Goal: Task Accomplishment & Management: Manage account settings

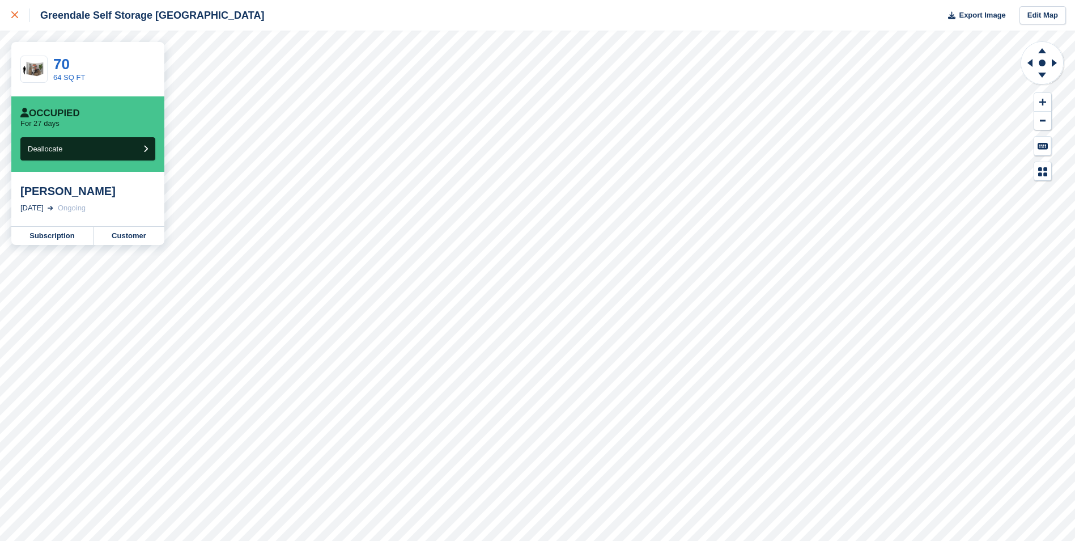
click at [18, 15] on icon at bounding box center [14, 14] width 7 height 7
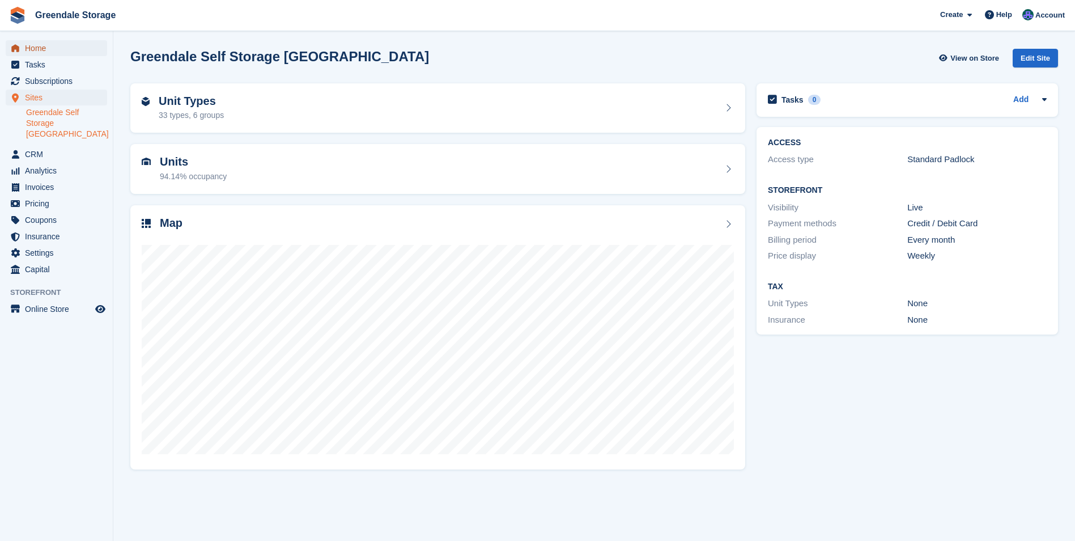
click at [39, 49] on span "Home" at bounding box center [59, 48] width 68 height 16
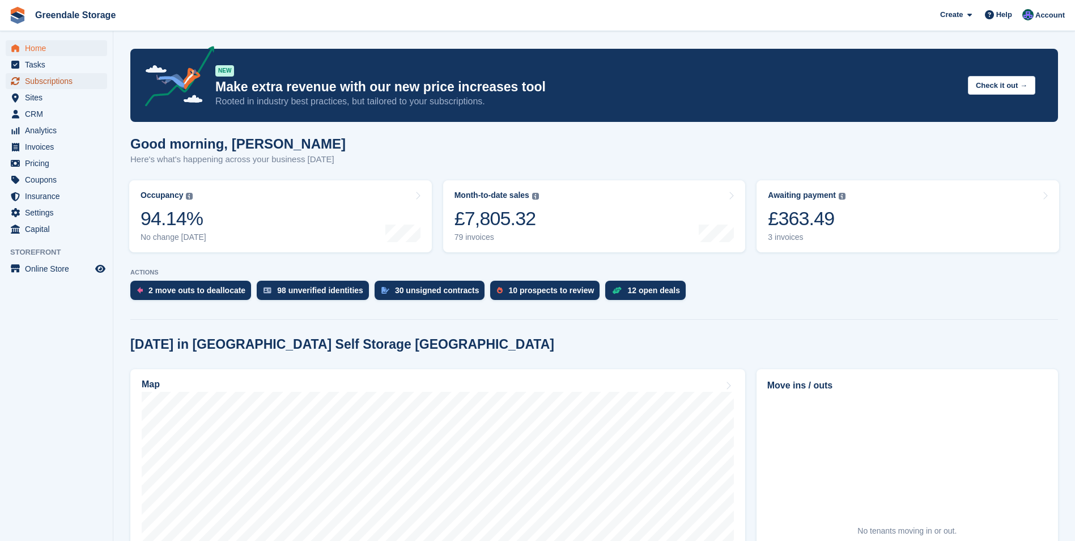
click at [49, 81] on span "Subscriptions" at bounding box center [59, 81] width 68 height 16
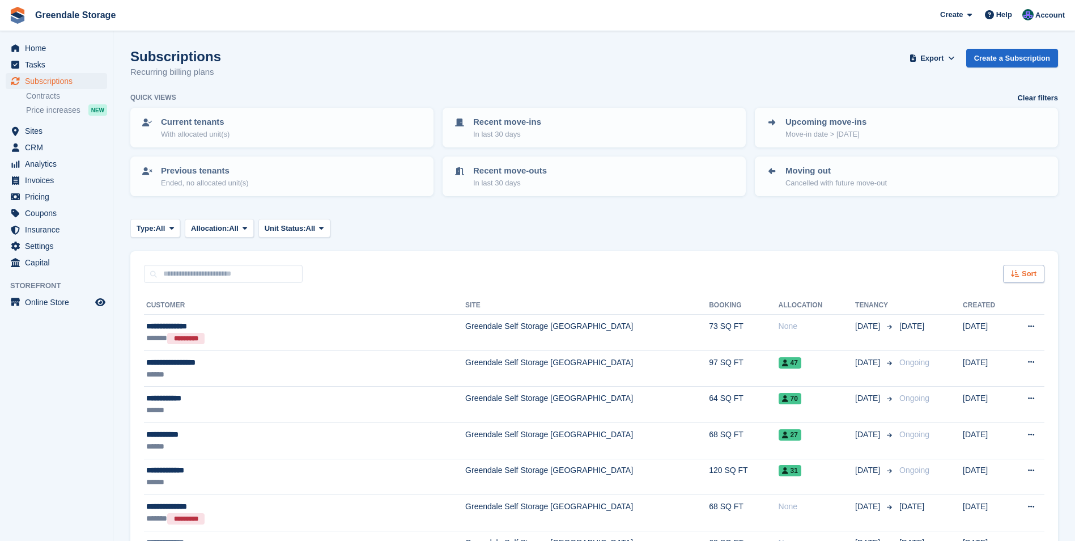
click at [1021, 269] on div "Sort" at bounding box center [1023, 274] width 41 height 19
click at [46, 180] on span "Invoices" at bounding box center [59, 180] width 68 height 16
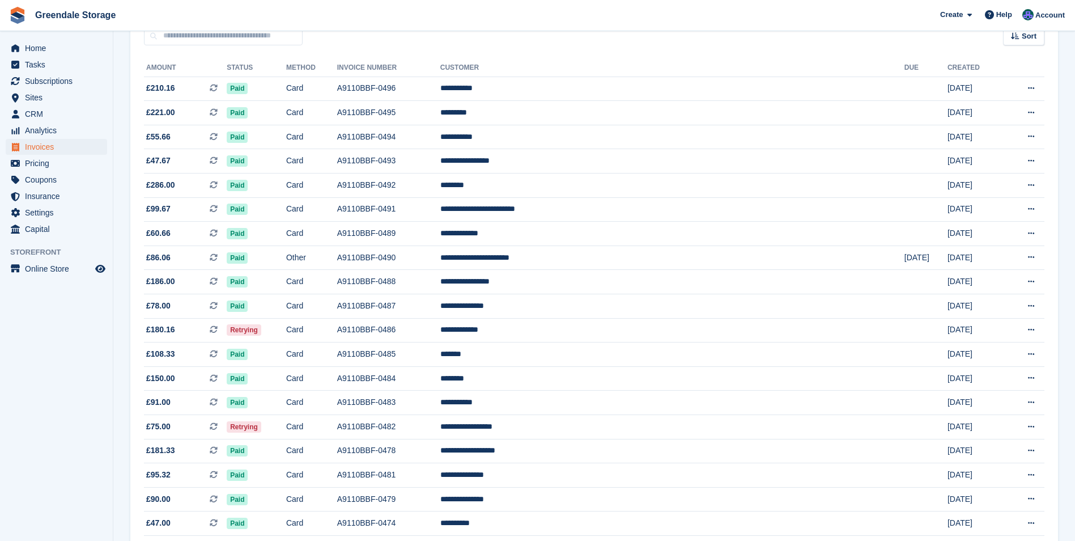
scroll to position [170, 0]
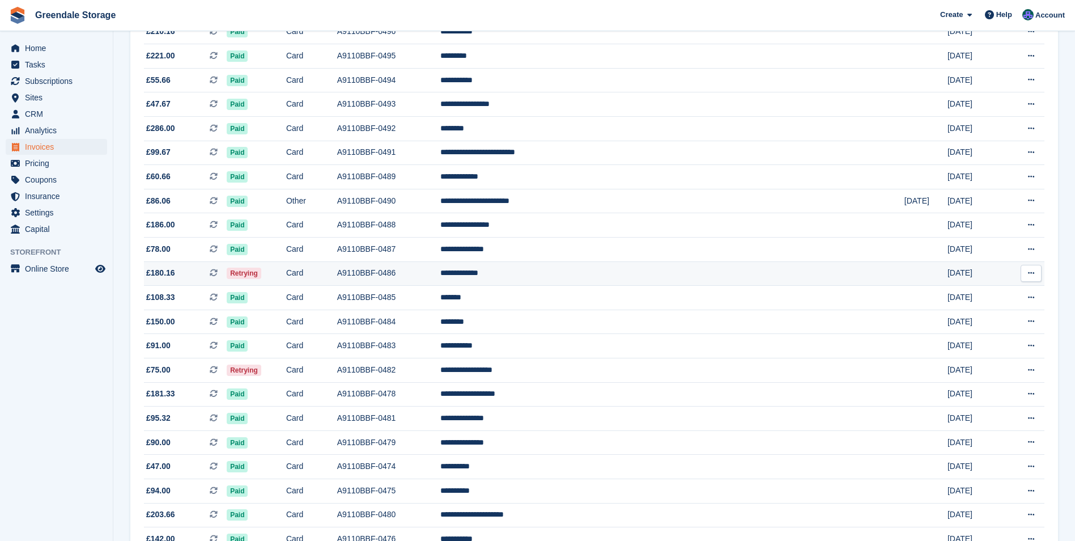
click at [591, 273] on td "**********" at bounding box center [672, 273] width 464 height 24
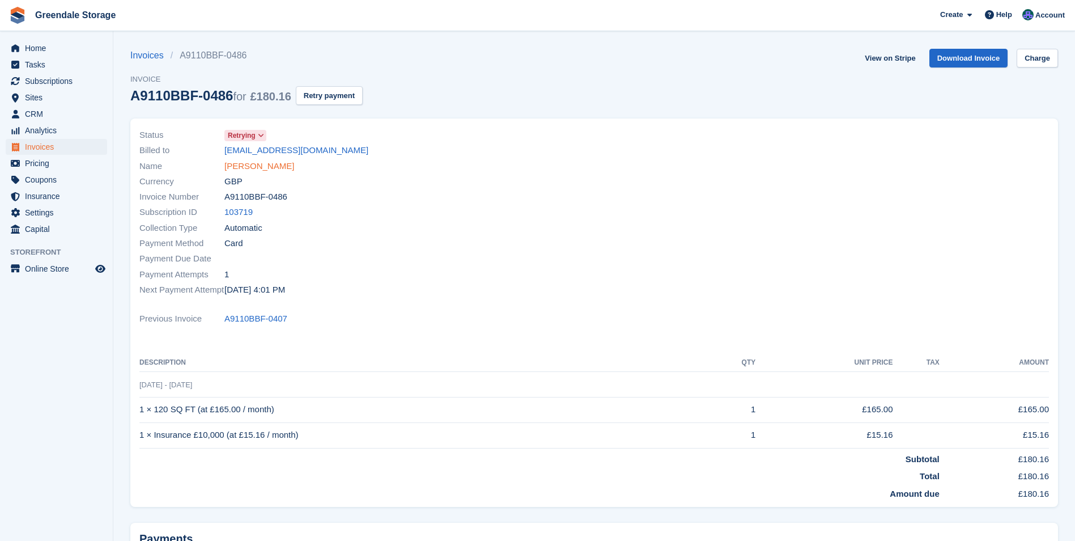
click at [265, 164] on link "[PERSON_NAME]" at bounding box center [259, 166] width 70 height 13
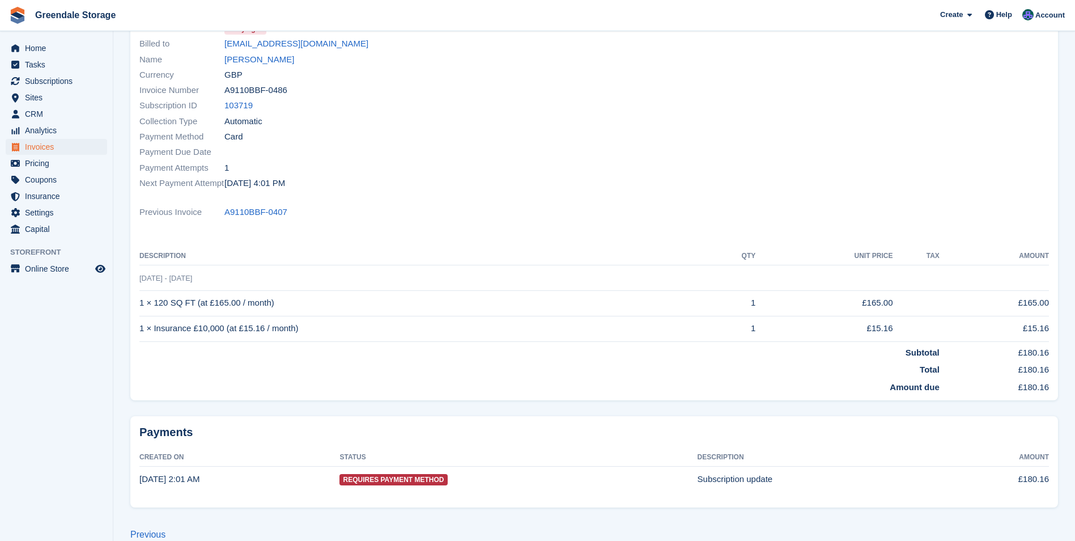
scroll to position [113, 0]
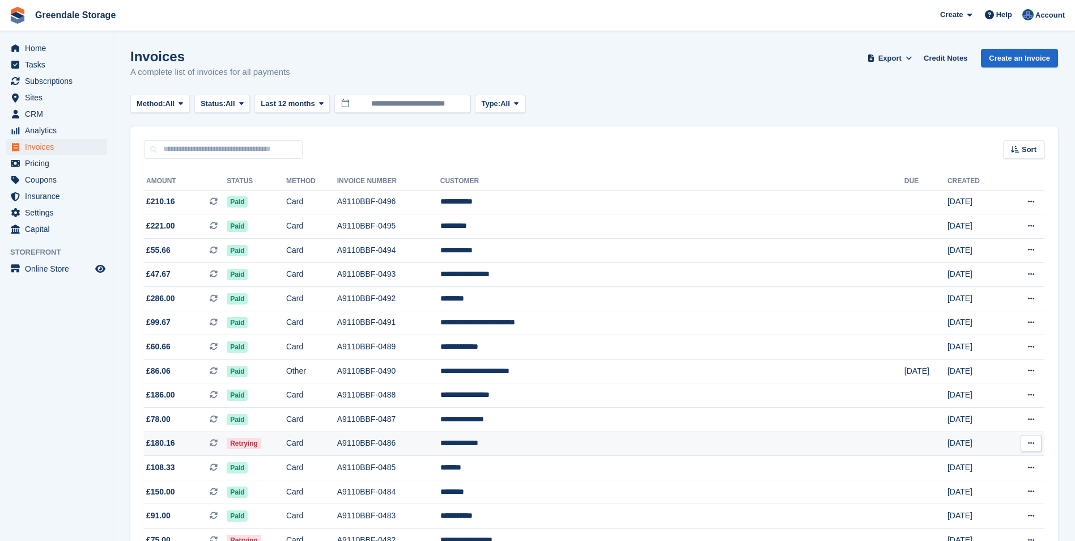
scroll to position [170, 0]
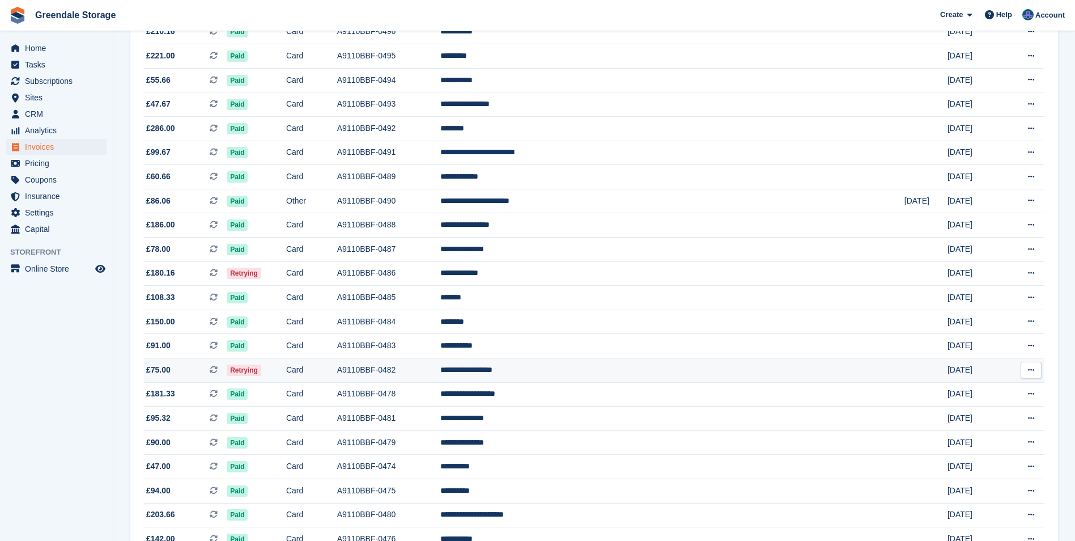
click at [658, 366] on td "**********" at bounding box center [672, 370] width 464 height 24
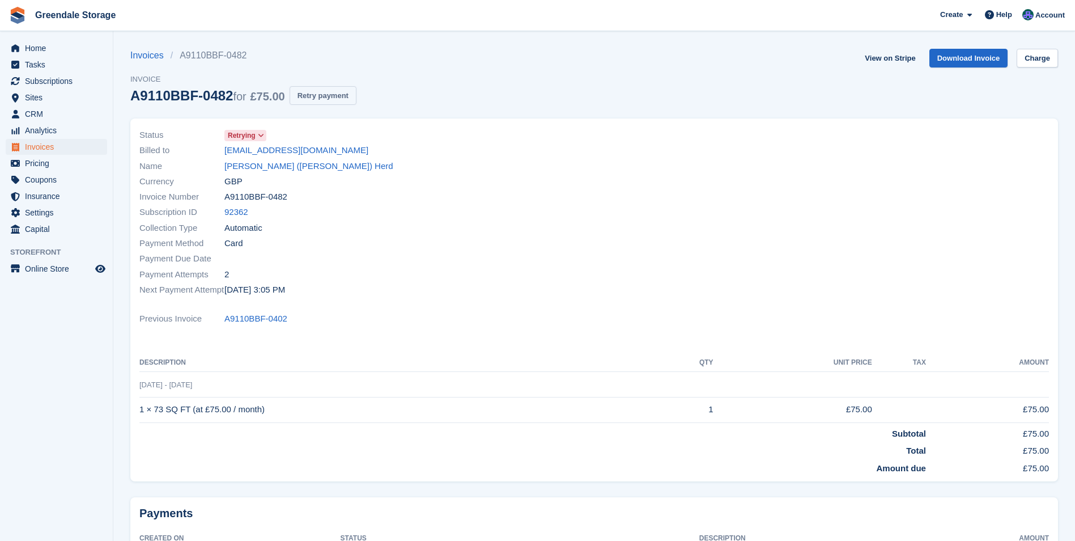
click at [317, 96] on button "Retry payment" at bounding box center [323, 95] width 67 height 19
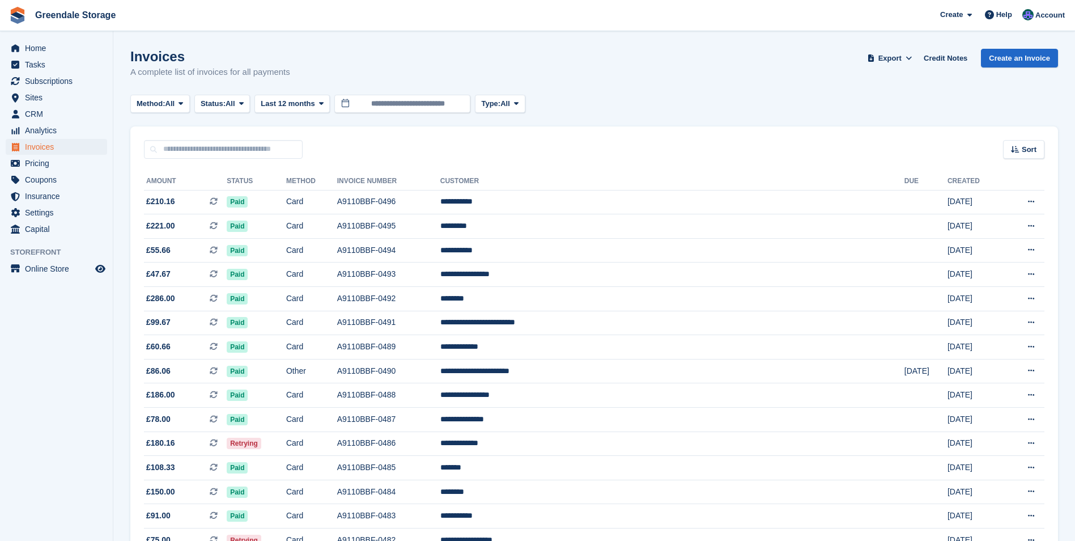
scroll to position [170, 0]
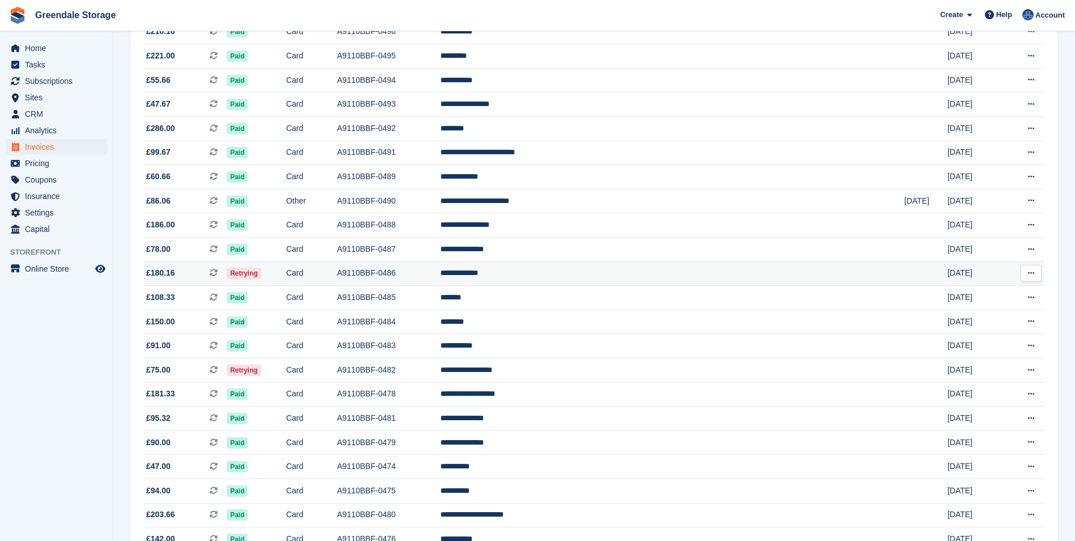
click at [440, 268] on td "A9110BBF-0486" at bounding box center [388, 273] width 103 height 24
